Goal: Task Accomplishment & Management: Manage account settings

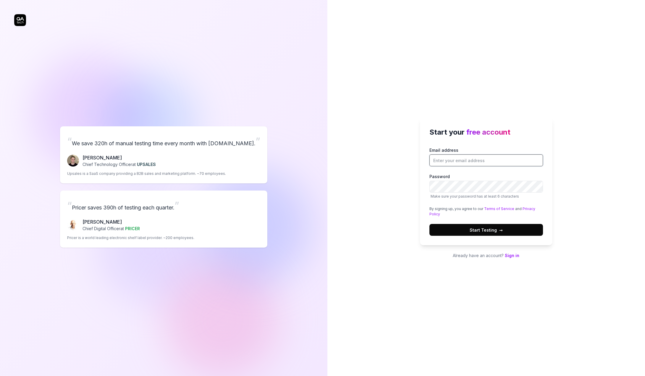
click at [448, 162] on input "Email address" at bounding box center [486, 160] width 114 height 12
click at [402, 164] on div "Start your free account Email address Password Make sure your password has at l…" at bounding box center [486, 188] width 318 height 376
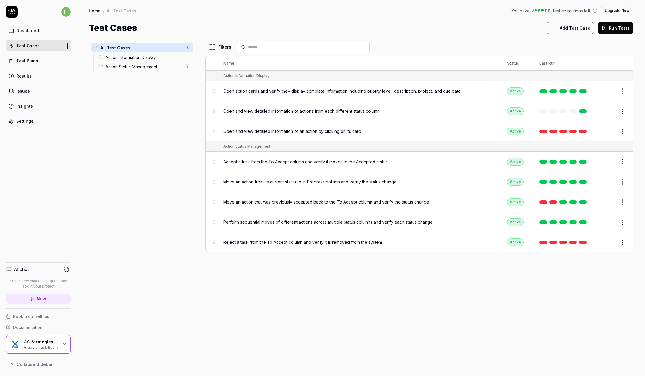
click at [24, 121] on div "Settings" at bounding box center [24, 121] width 17 height 6
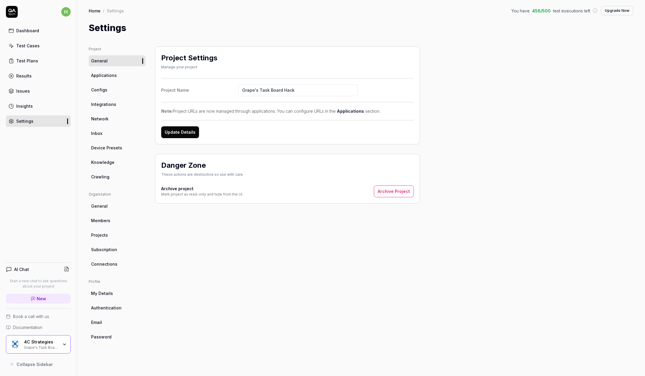
click at [336, 248] on div "Project Settings Manage your project Project Name Grape's Task Board Hack Note:…" at bounding box center [287, 205] width 265 height 318
